Goal: Book appointment/travel/reservation

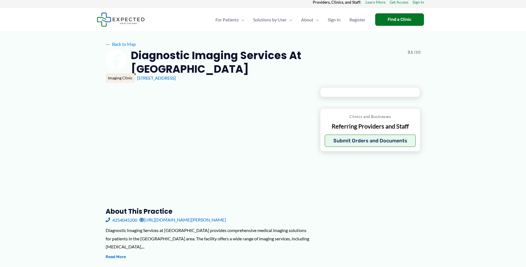
type input "**********"
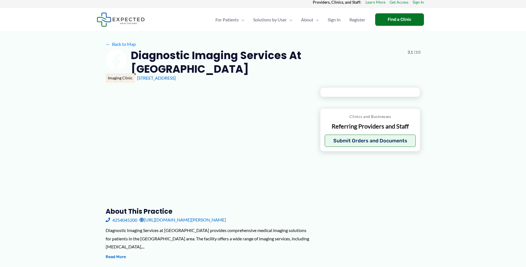
type input "**********"
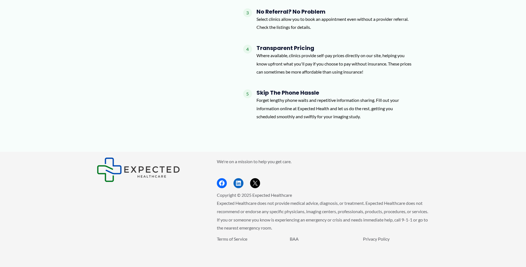
scroll to position [577, 0]
